Goal: Information Seeking & Learning: Check status

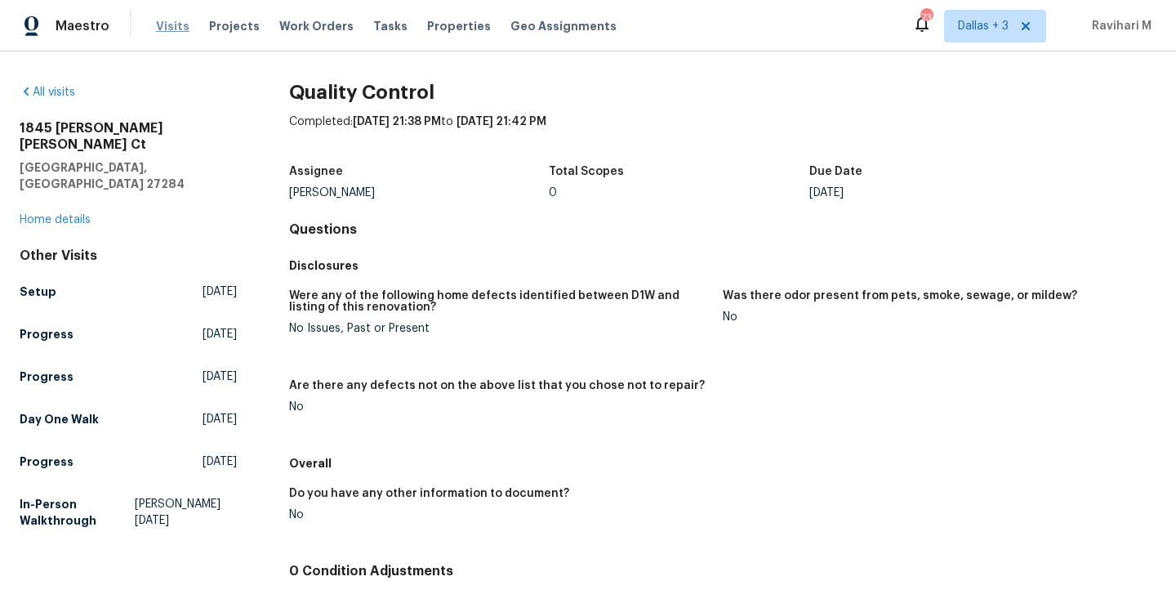
click at [161, 29] on span "Visits" at bounding box center [172, 26] width 33 height 16
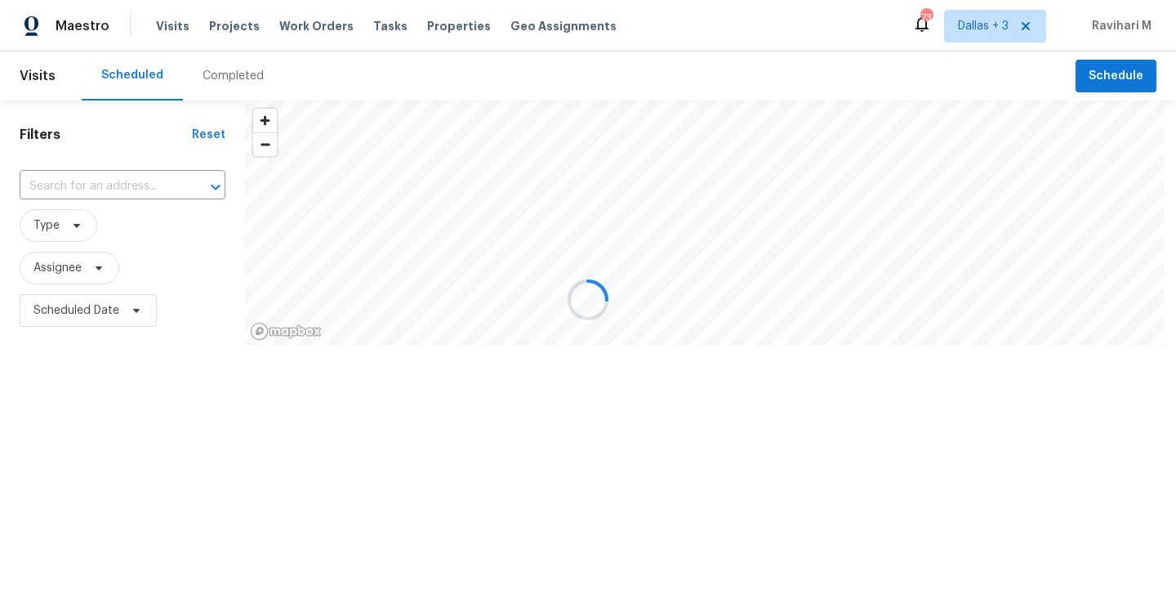
click at [218, 72] on div at bounding box center [588, 299] width 1176 height 599
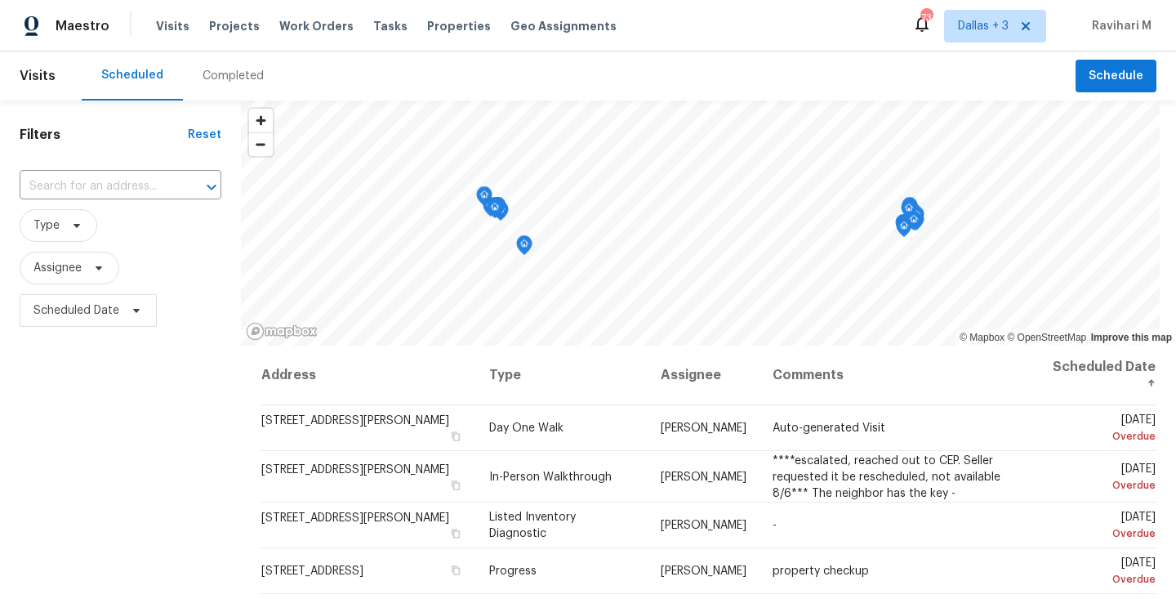
click at [233, 71] on div "Completed" at bounding box center [233, 76] width 61 height 16
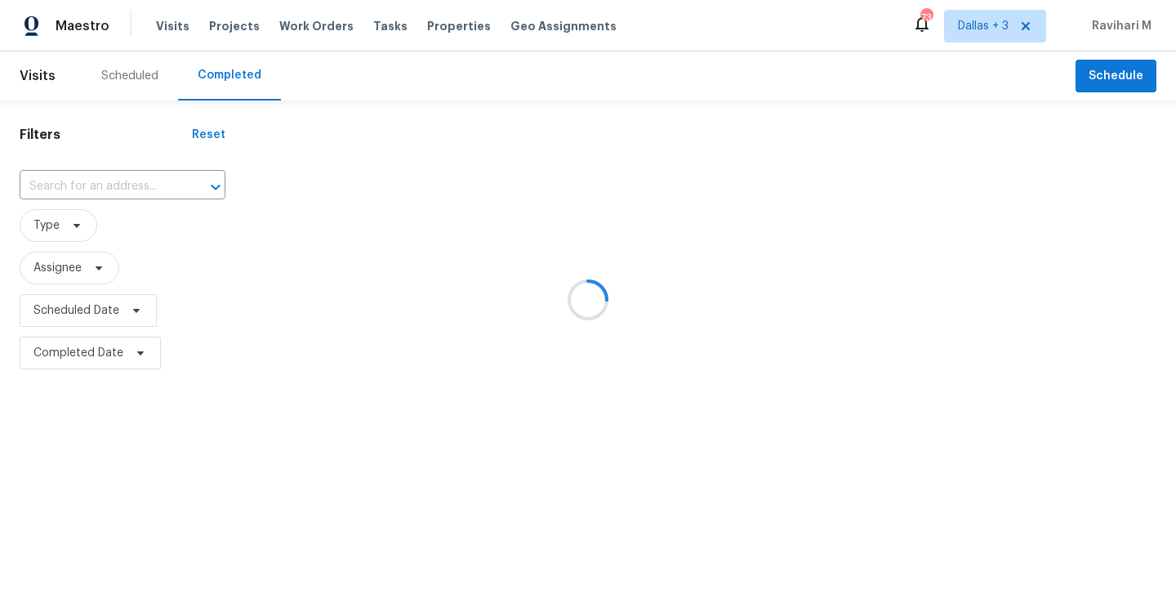
click at [61, 185] on div at bounding box center [588, 299] width 1176 height 599
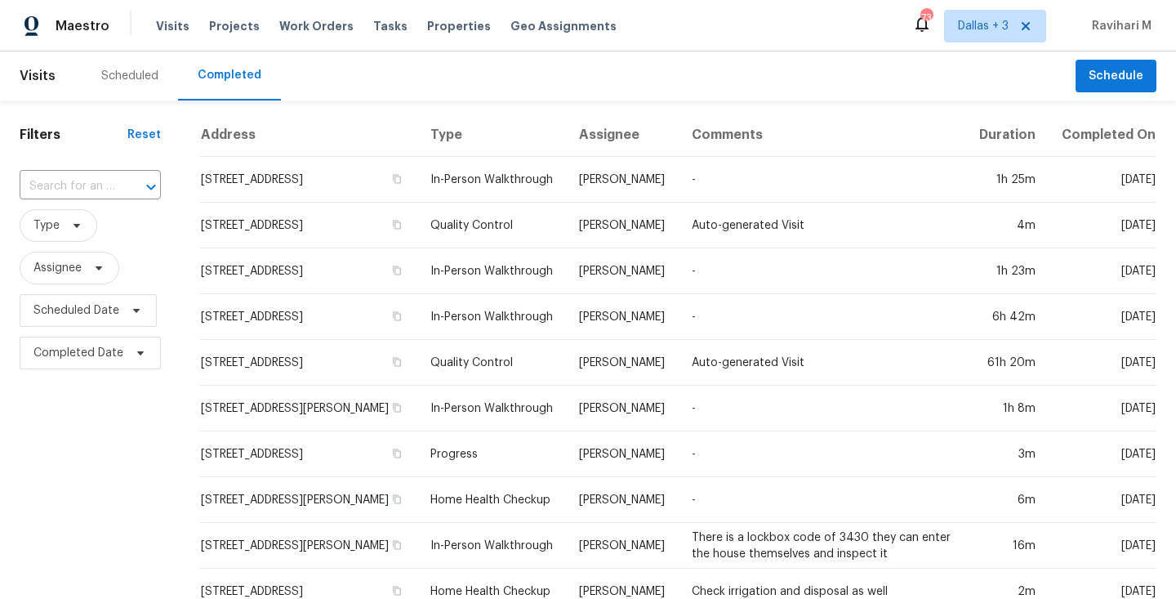
click at [61, 185] on input "text" at bounding box center [68, 186] width 96 height 25
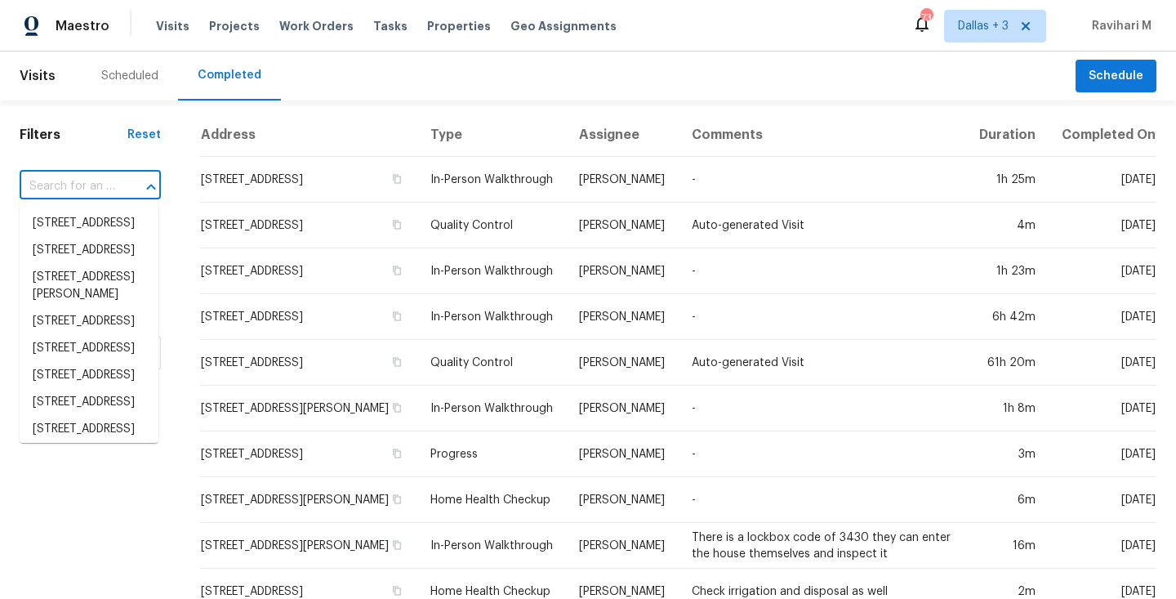
click at [61, 185] on input "text" at bounding box center [68, 186] width 96 height 25
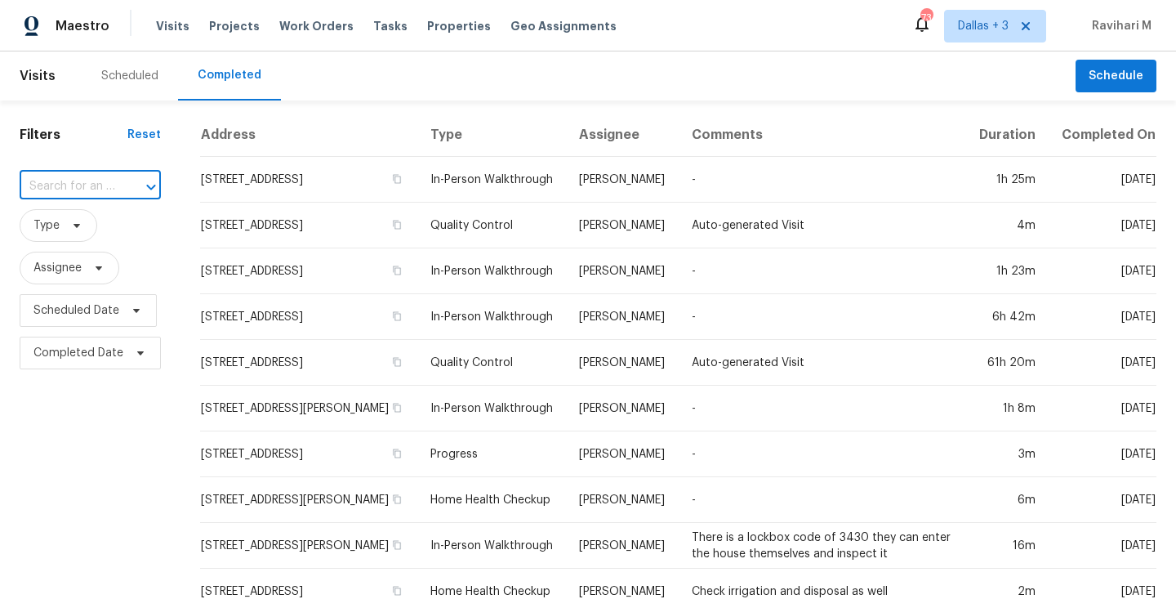
click at [61, 185] on input "text" at bounding box center [68, 186] width 96 height 25
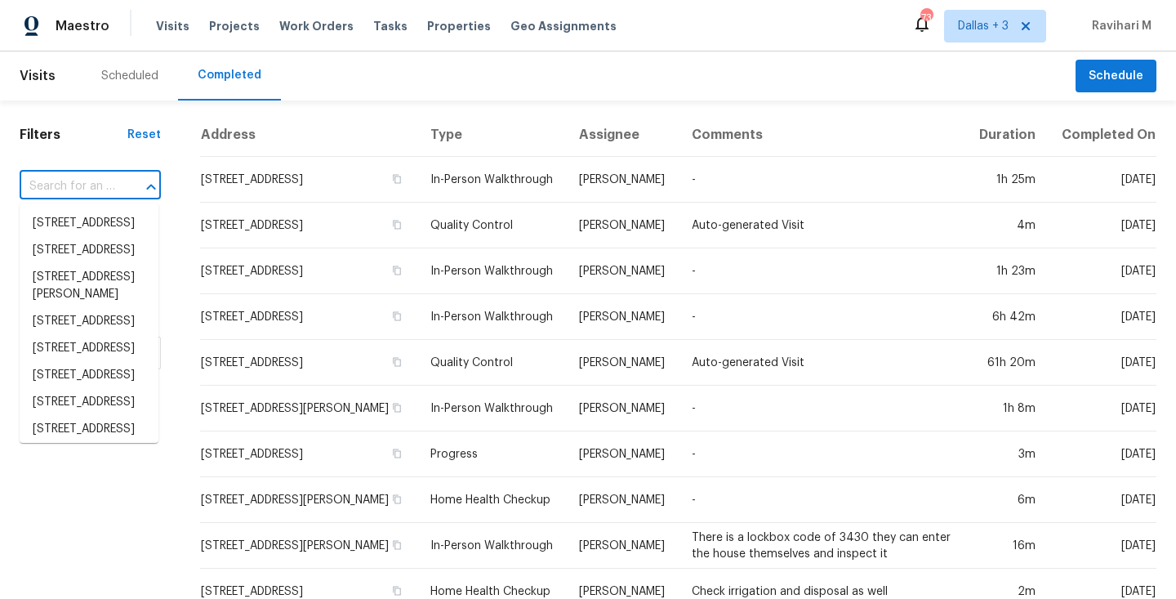
click at [61, 185] on input "text" at bounding box center [68, 186] width 96 height 25
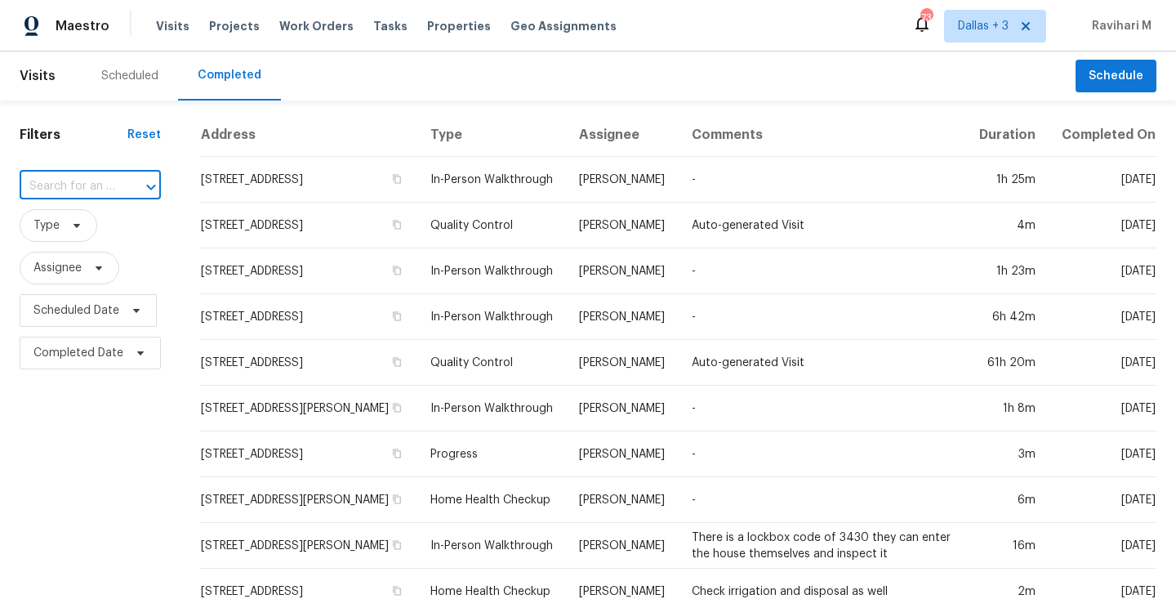
paste input "[STREET_ADDRESS]"
type input "[STREET_ADDRESS]"
click at [72, 229] on li "[STREET_ADDRESS]" at bounding box center [89, 223] width 139 height 27
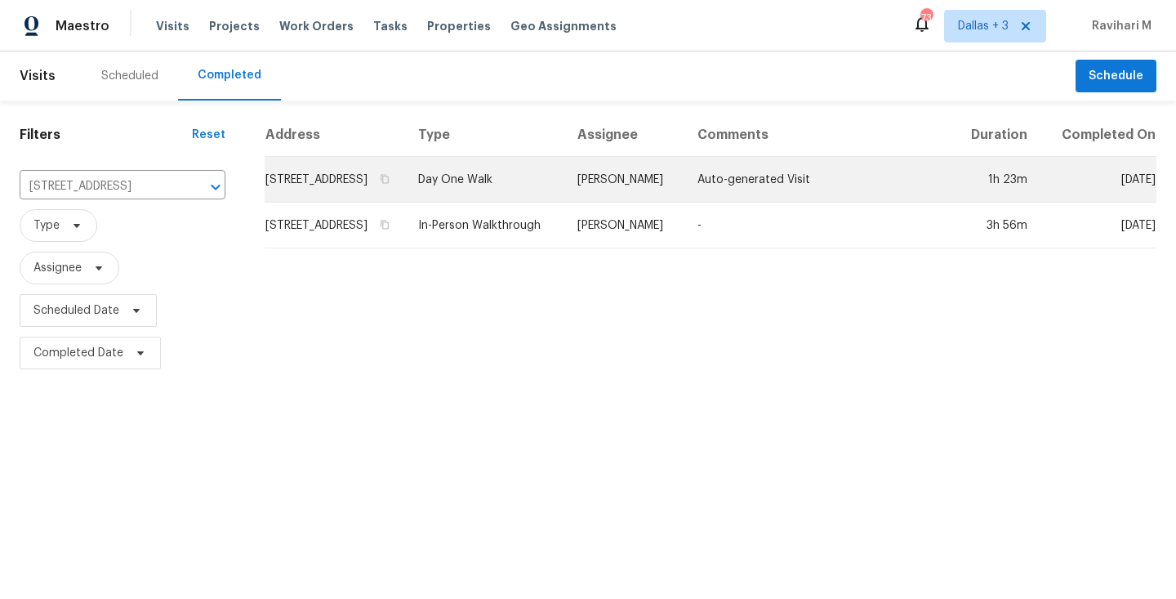
click at [551, 201] on td "Day One Walk" at bounding box center [484, 180] width 159 height 46
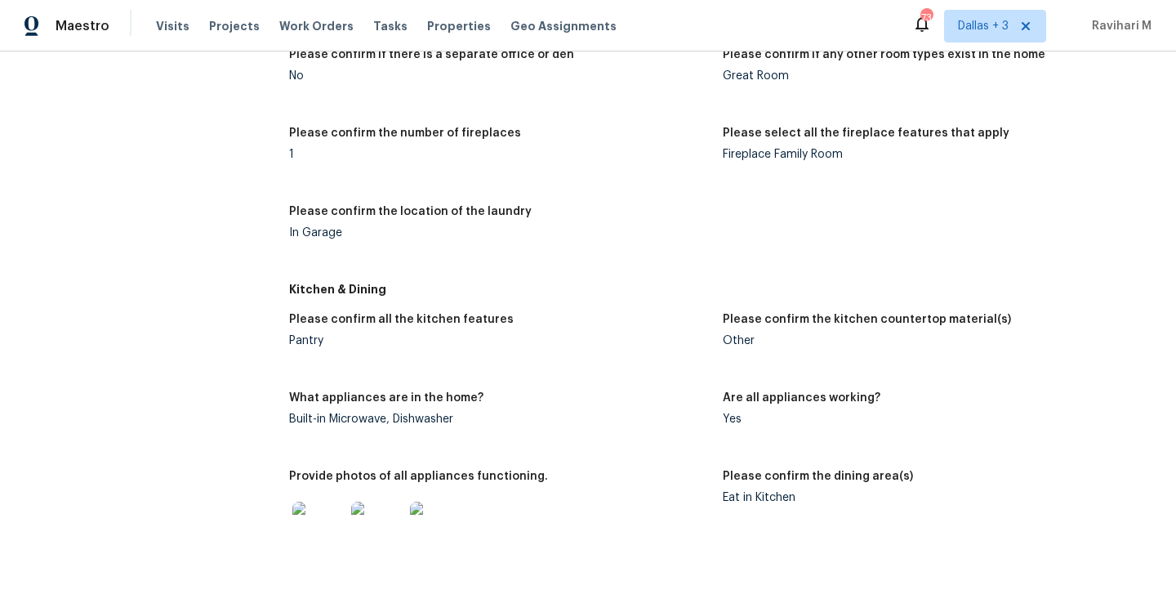
scroll to position [999, 0]
